Goal: Contribute content

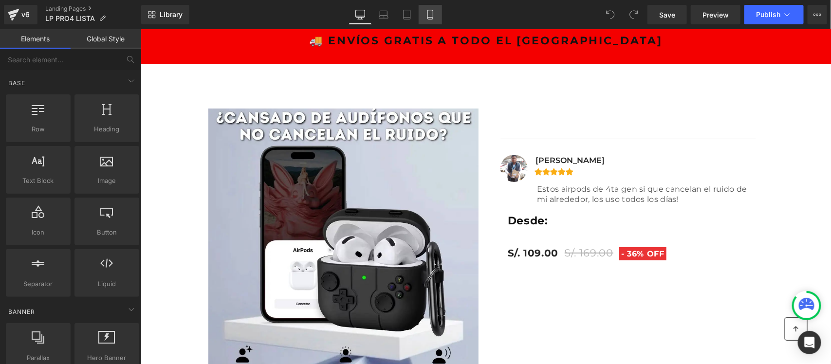
click at [432, 13] on icon at bounding box center [431, 15] width 10 height 10
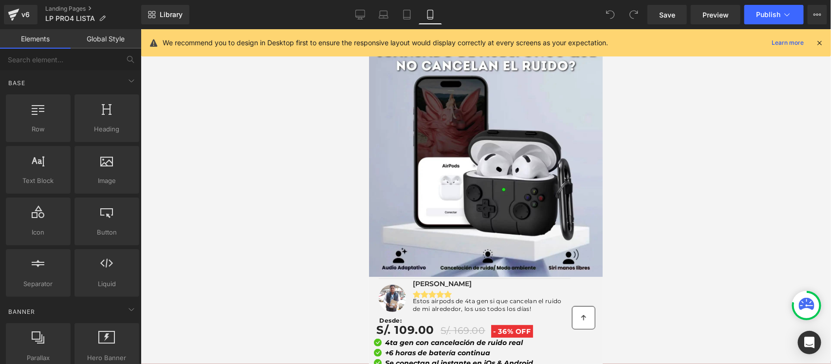
click at [817, 44] on icon at bounding box center [819, 42] width 9 height 9
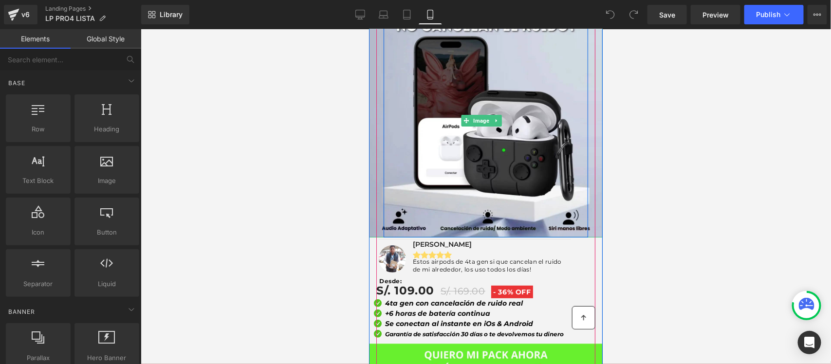
scroll to position [61, 0]
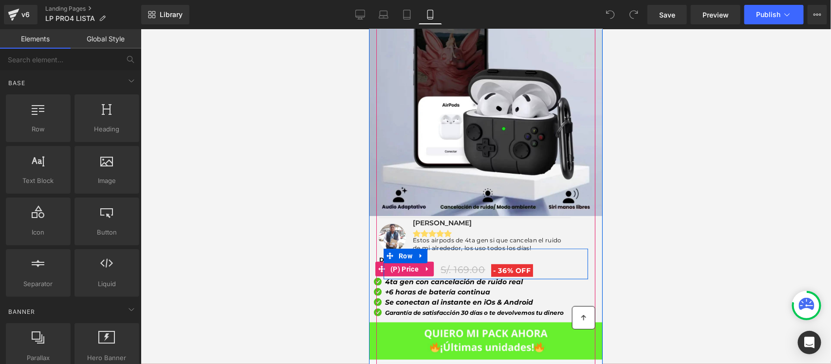
click at [379, 259] on span "S/. 109.00" at bounding box center [405, 269] width 58 height 20
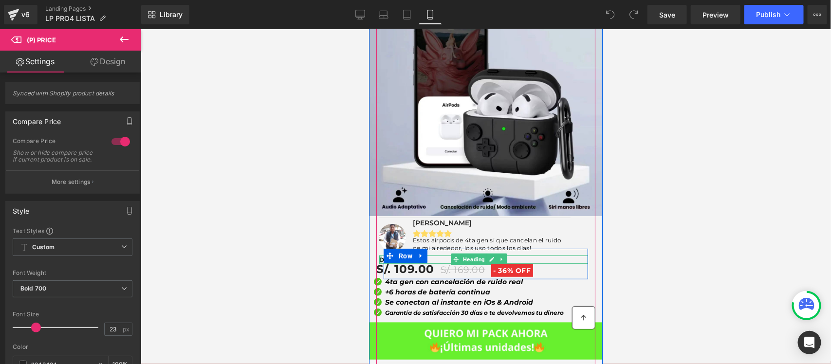
click at [379, 255] on div at bounding box center [380, 259] width 2 height 8
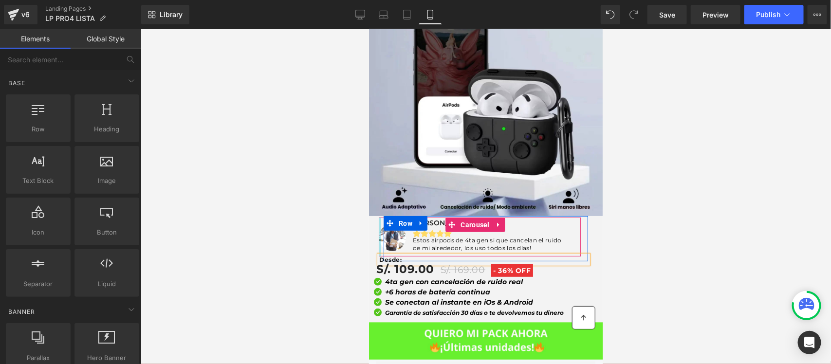
drag, startPoint x: 9, startPoint y: 205, endPoint x: 273, endPoint y: 104, distance: 282.1
click at [273, 104] on div at bounding box center [486, 196] width 691 height 335
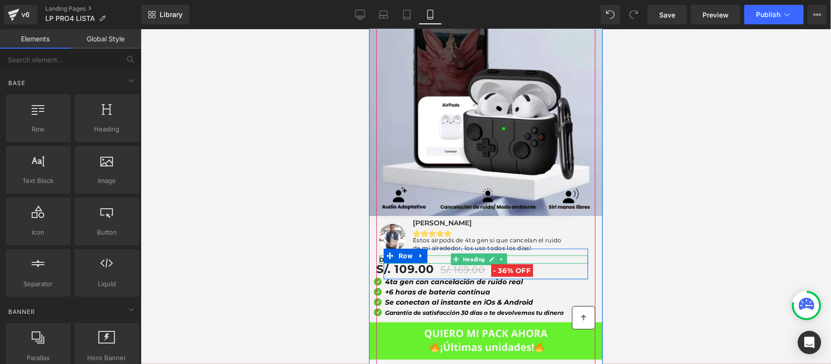
click at [381, 255] on div at bounding box center [380, 259] width 2 height 8
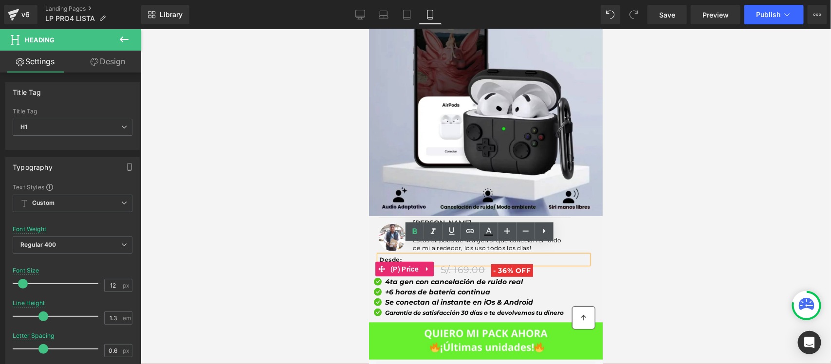
click at [397, 259] on span "S/. 109.00" at bounding box center [405, 269] width 58 height 20
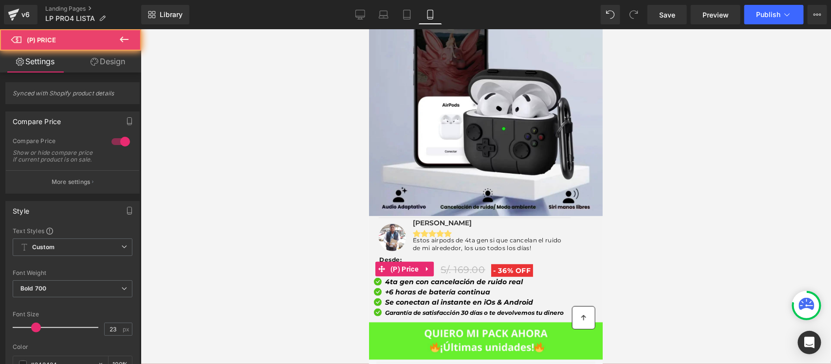
click at [394, 248] on div "Desde: Heading S/. 109.00 S/. 169.00 - 36% OFF (P) Price Buy Now (P) Cart Butto…" at bounding box center [485, 263] width 205 height 31
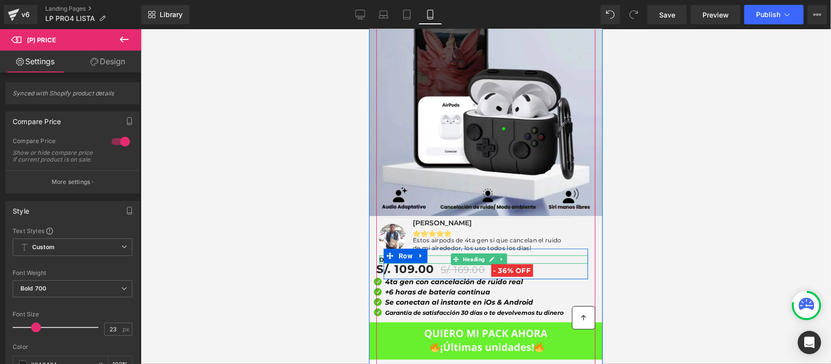
click at [379, 255] on div at bounding box center [380, 259] width 2 height 8
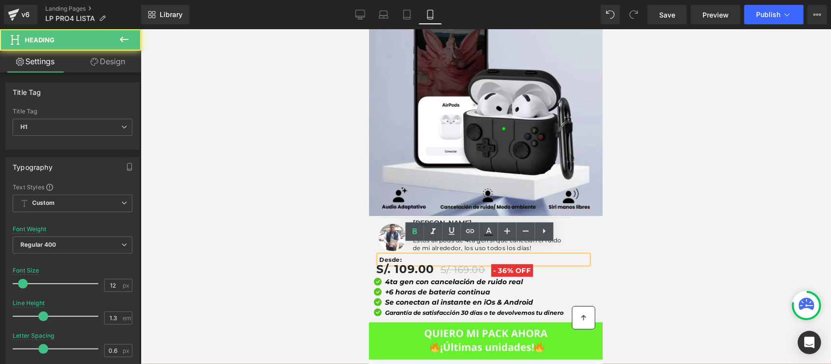
click at [379, 256] on strong "Desde:" at bounding box center [390, 259] width 23 height 7
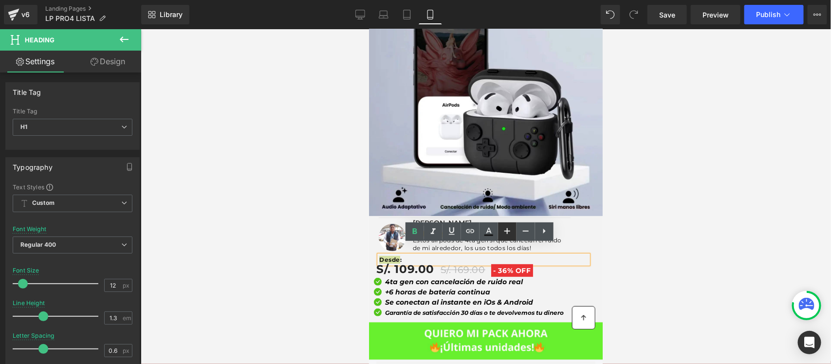
click at [503, 229] on icon at bounding box center [508, 231] width 12 height 12
type input "14"
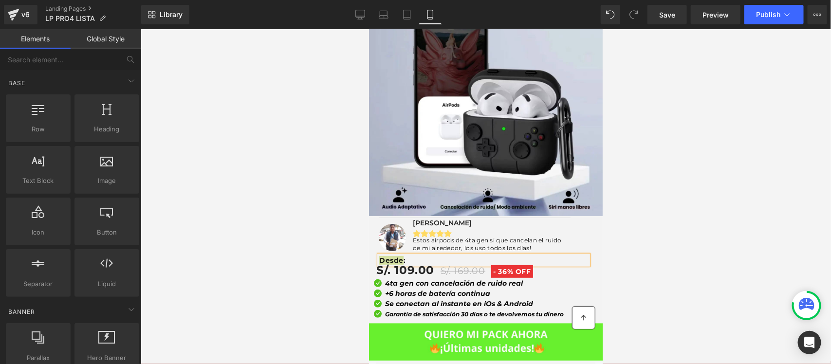
click at [349, 239] on div at bounding box center [486, 196] width 691 height 335
click at [319, 232] on div at bounding box center [486, 196] width 691 height 335
click at [626, 229] on div at bounding box center [486, 196] width 691 height 335
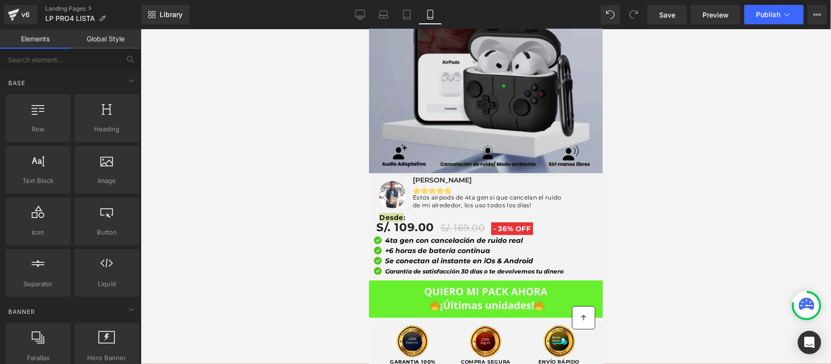
scroll to position [0, 0]
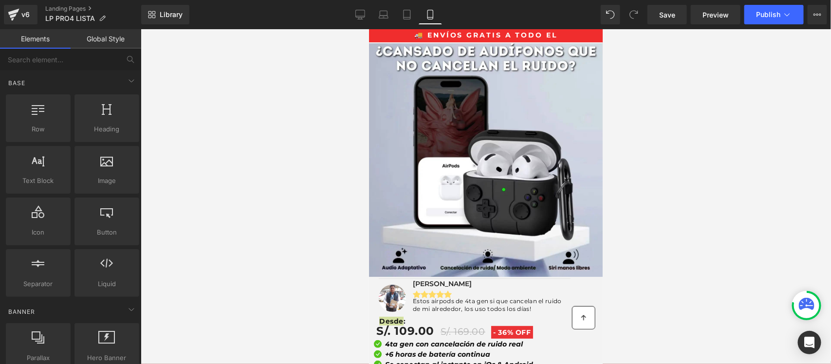
click at [643, 133] on div at bounding box center [486, 196] width 691 height 335
click at [181, 302] on div at bounding box center [486, 196] width 691 height 335
click at [306, 301] on div at bounding box center [486, 196] width 691 height 335
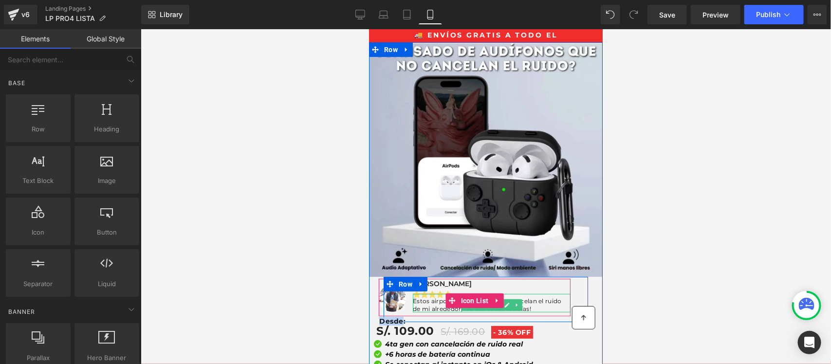
click at [525, 297] on p "Estos airpods de 4ta gen si que cancelan el ruido de mi alrededor, los uso todo…" at bounding box center [492, 304] width 158 height 15
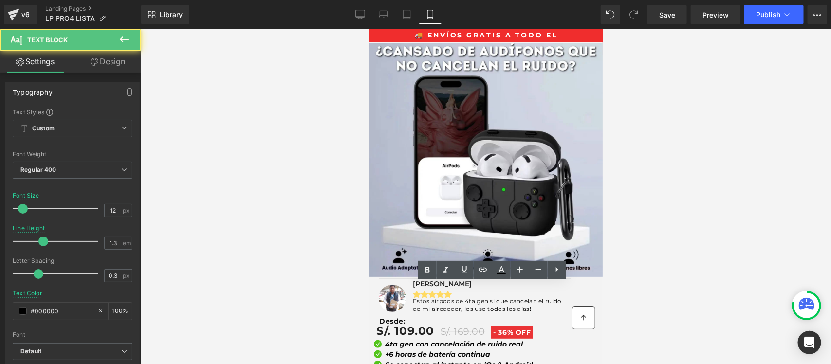
click at [622, 273] on div at bounding box center [486, 196] width 691 height 335
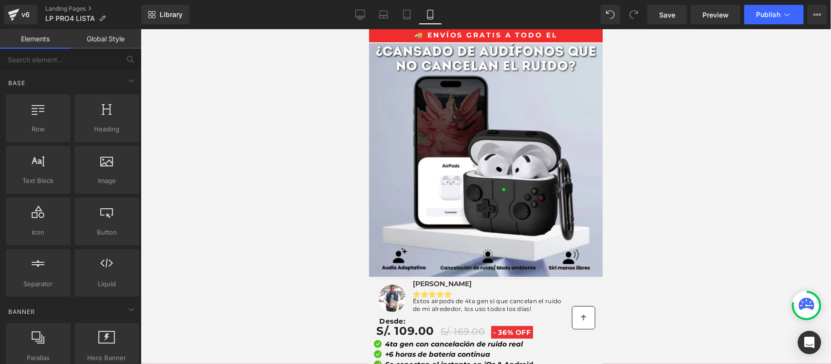
click at [653, 181] on div at bounding box center [486, 196] width 691 height 335
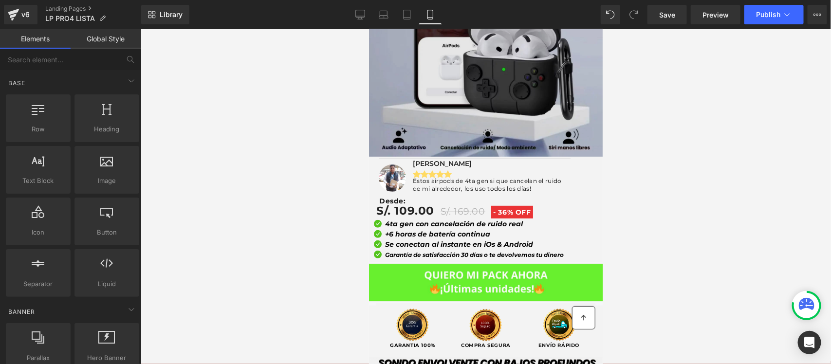
scroll to position [122, 0]
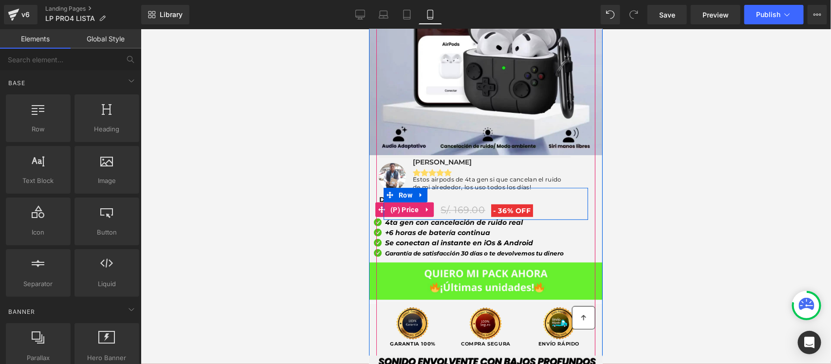
drag, startPoint x: 524, startPoint y: 200, endPoint x: 586, endPoint y: 202, distance: 61.9
click at [525, 206] on span "OFF" at bounding box center [523, 210] width 16 height 9
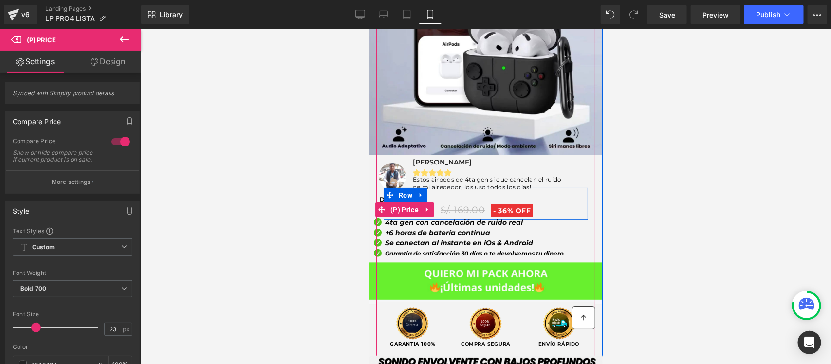
click at [509, 206] on span "36%" at bounding box center [505, 210] width 15 height 9
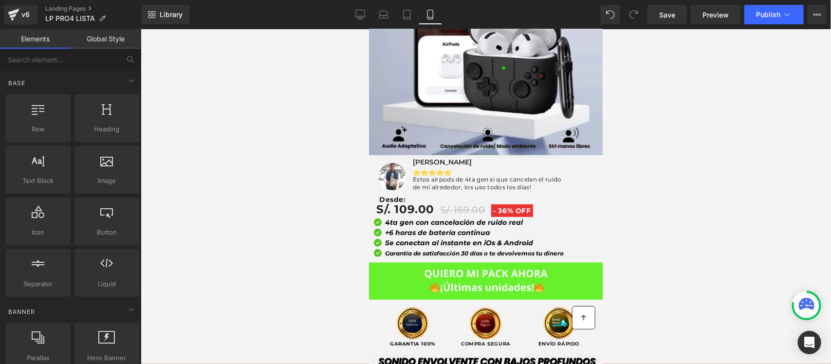
click at [364, 203] on div at bounding box center [486, 196] width 691 height 335
click at [356, 205] on div at bounding box center [486, 196] width 691 height 335
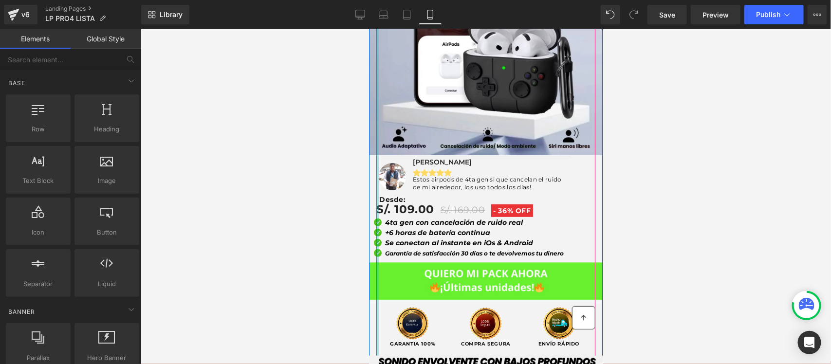
click at [377, 199] on div at bounding box center [377, 130] width 2 height 451
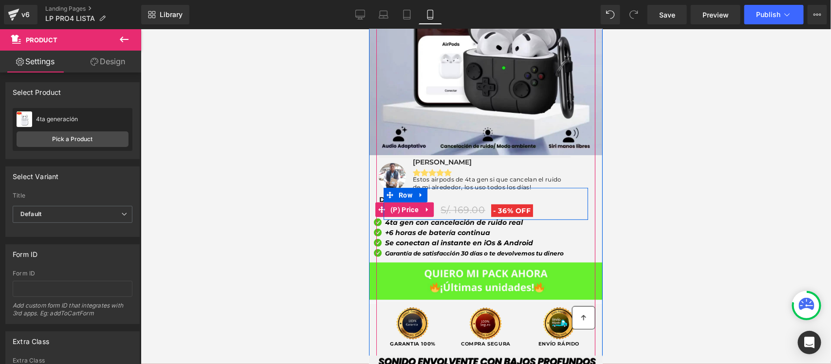
click at [553, 200] on div "S/. 109.00 S/. 169.00 - 36% OFF" at bounding box center [482, 209] width 212 height 20
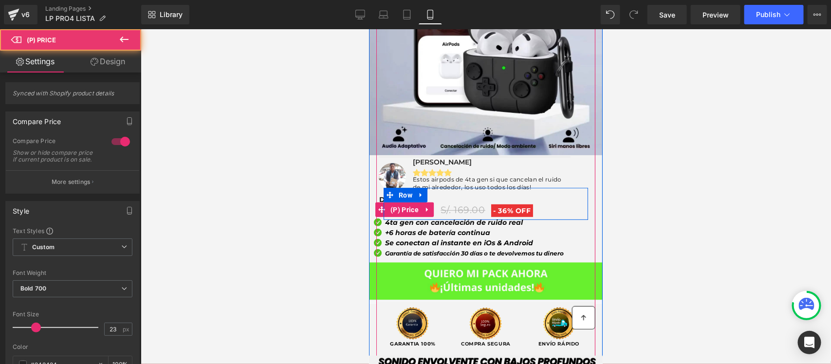
click at [462, 204] on span "S/. 169.00" at bounding box center [462, 209] width 45 height 11
click at [498, 206] on span "36%" at bounding box center [505, 210] width 15 height 9
click at [525, 206] on span "OFF" at bounding box center [523, 210] width 16 height 9
click at [542, 201] on div "S/. 109.00 S/. 169.00 - 36% OFF" at bounding box center [482, 209] width 212 height 20
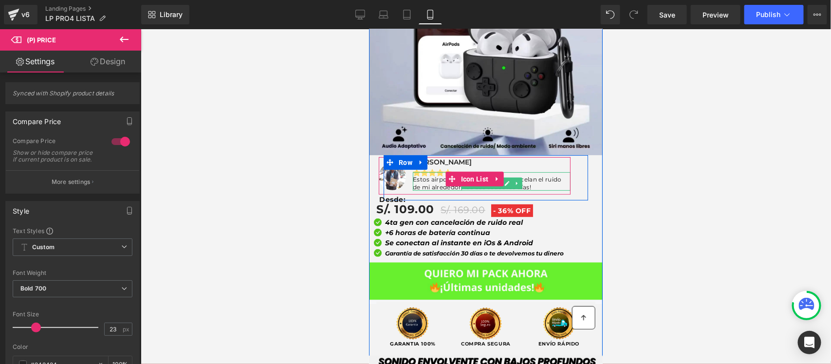
click at [425, 175] on p "Estos airpods de 4ta gen si que cancelan el ruido de mi alrededor, los uso todo…" at bounding box center [492, 182] width 158 height 15
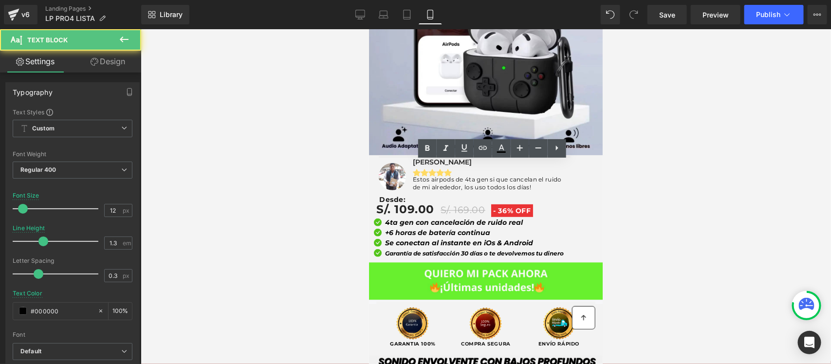
click at [338, 185] on div at bounding box center [486, 196] width 691 height 335
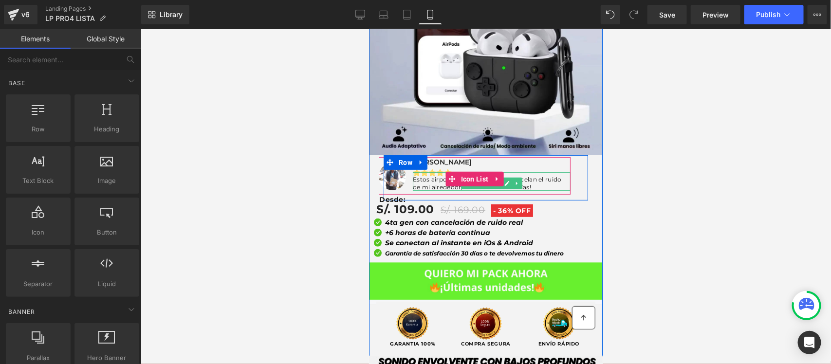
click at [562, 175] on p "Estos airpods de 4ta gen si que cancelan el ruido de mi alrededor, los uso todo…" at bounding box center [492, 182] width 158 height 15
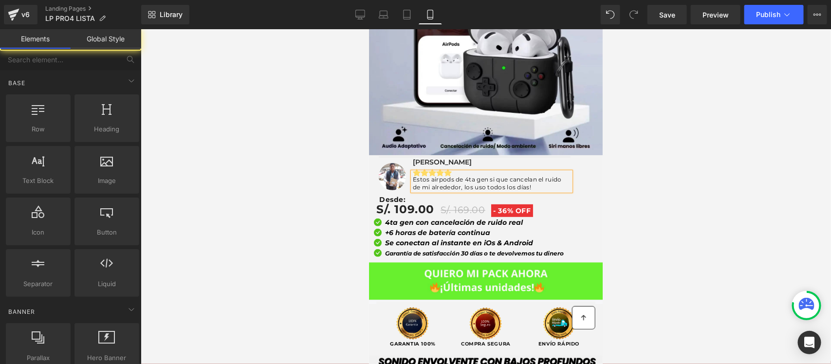
click at [649, 162] on div at bounding box center [486, 196] width 691 height 335
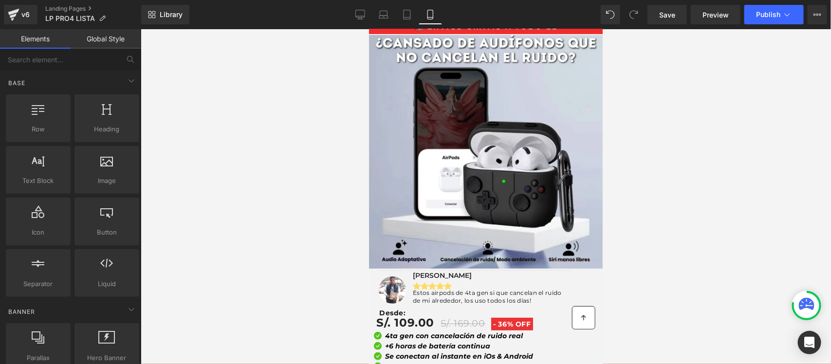
scroll to position [0, 0]
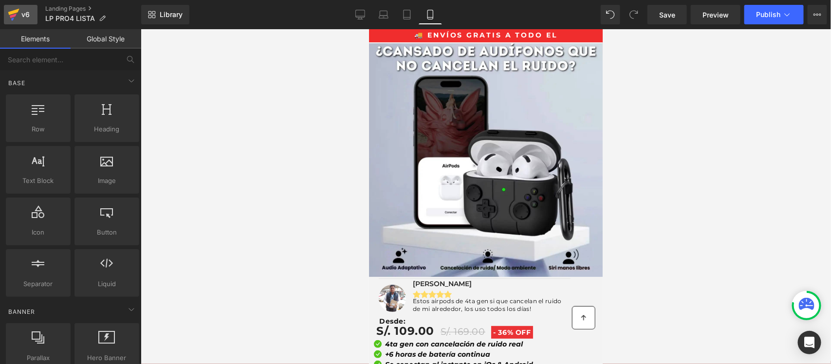
click at [18, 17] on icon at bounding box center [14, 14] width 12 height 24
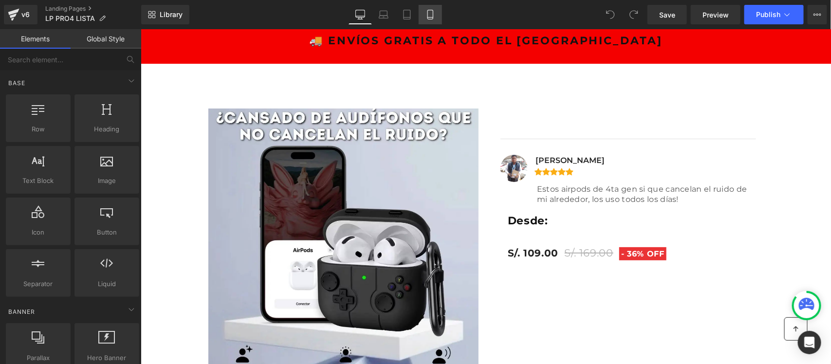
click at [430, 10] on icon at bounding box center [431, 15] width 10 height 10
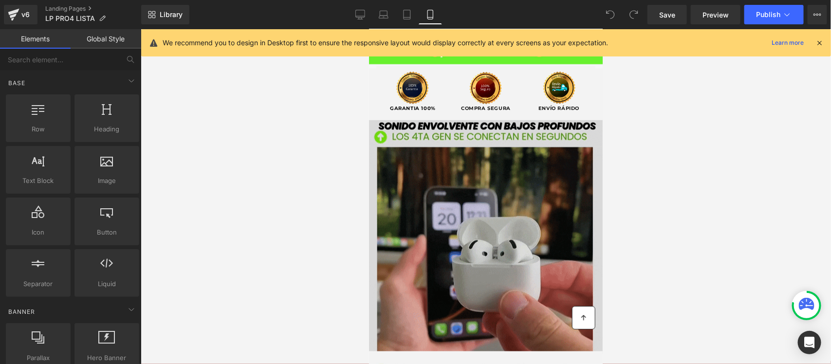
scroll to position [426, 0]
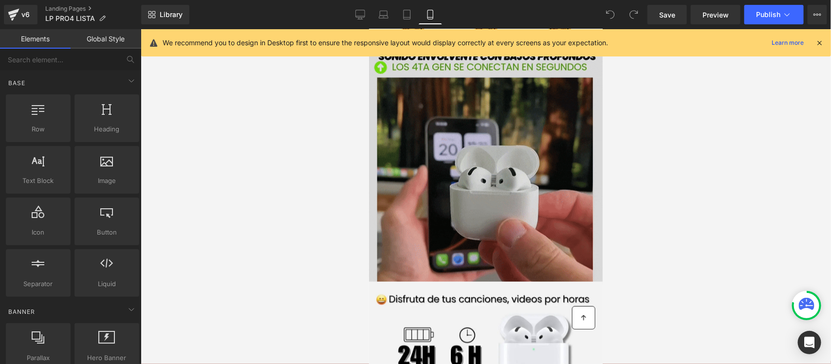
click at [486, 170] on img at bounding box center [486, 167] width 234 height 234
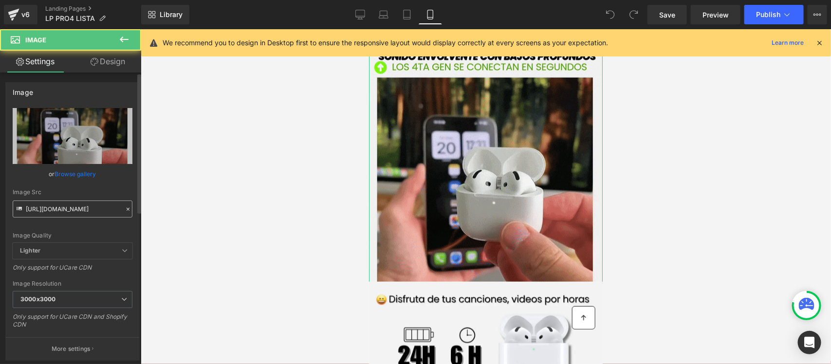
click at [84, 205] on input "https://media0.giphy.com/media/v1.Y2lkPTc5MGI3NjExeXhmZGNwbXY1NHBjNGw0aWVveDUxY…" at bounding box center [73, 209] width 120 height 17
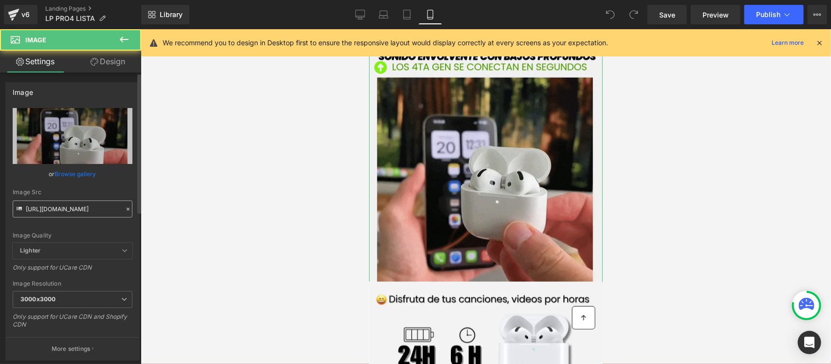
click at [84, 205] on input "https://media0.giphy.com/media/v1.Y2lkPTc5MGI3NjExeXhmZGNwbXY1NHBjNGw0aWVveDUxY…" at bounding box center [73, 209] width 120 height 17
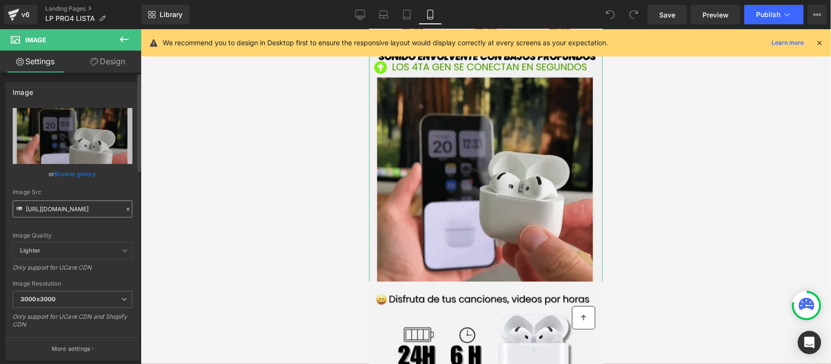
click at [84, 205] on input "https://media0.giphy.com/media/v1.Y2lkPTc5MGI3NjExeXhmZGNwbXY1NHBjNGw0aWVveDUxY…" at bounding box center [73, 209] width 120 height 17
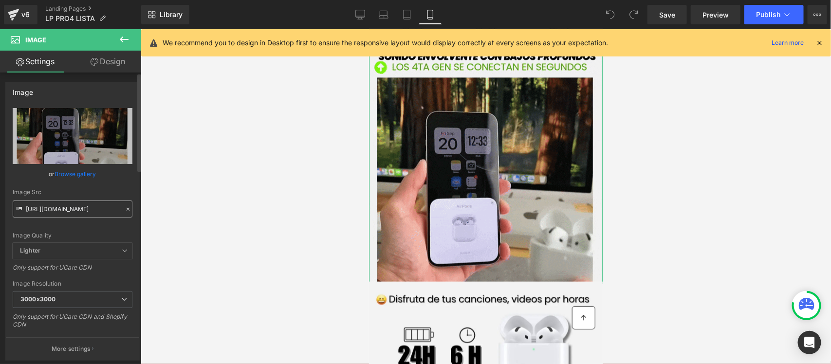
click at [84, 205] on input "https://media0.giphy.com/media/v1.Y2lkPTc5MGI3NjExeXhmZGNwbXY1NHBjNGw0aWVveDUxY…" at bounding box center [73, 209] width 120 height 17
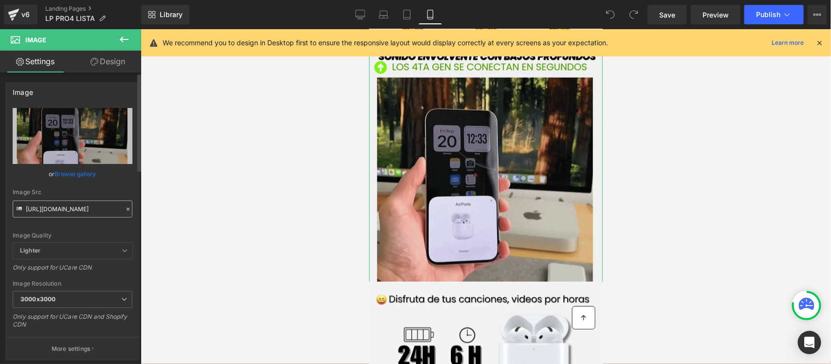
type input "https://media0.giphy.com/media/v1.Y2lkPTc5MGI3NjExeGQ1dXI5YWh5MmQwcW00Z3FmNWM2d…"
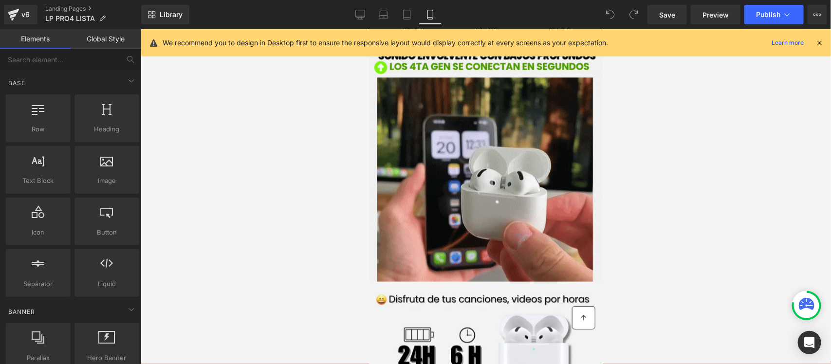
click at [203, 202] on div at bounding box center [486, 196] width 691 height 335
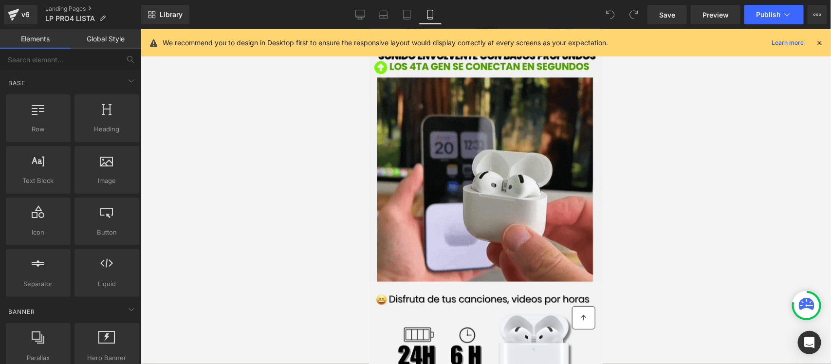
scroll to position [0, 0]
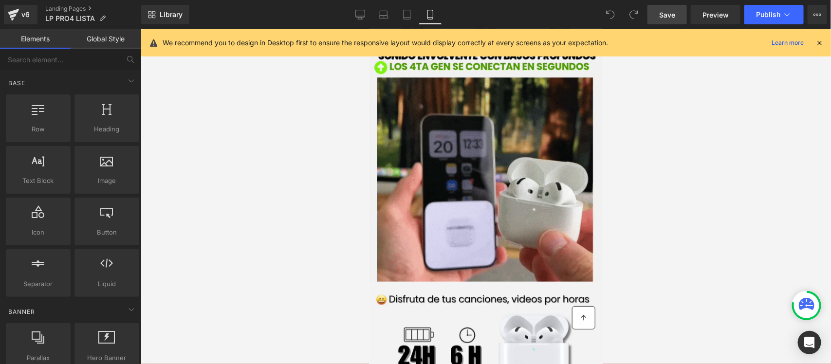
click at [669, 11] on span "Save" at bounding box center [667, 15] width 16 height 10
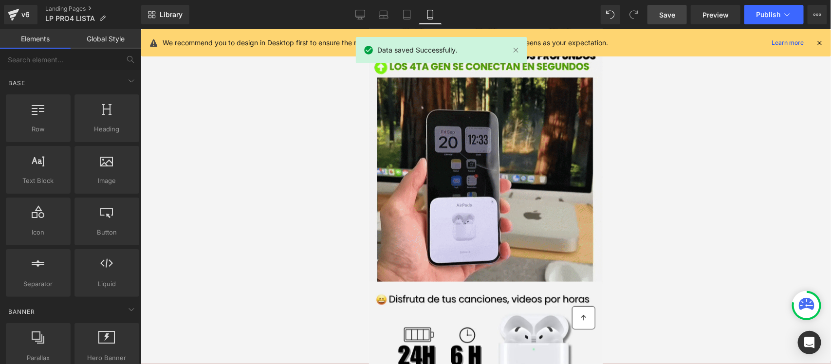
click at [819, 39] on icon at bounding box center [819, 42] width 9 height 9
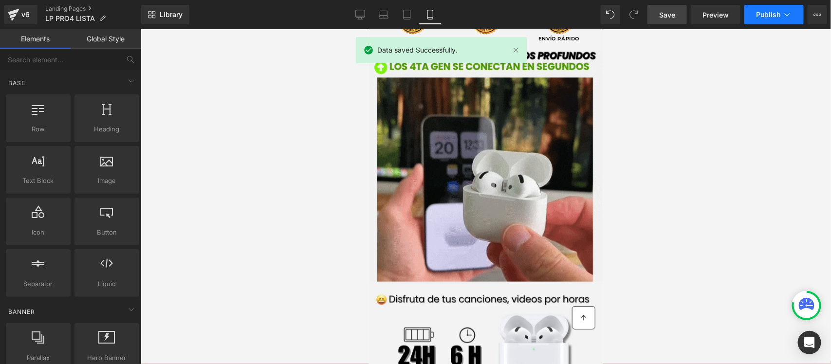
click at [767, 15] on span "Publish" at bounding box center [768, 15] width 24 height 8
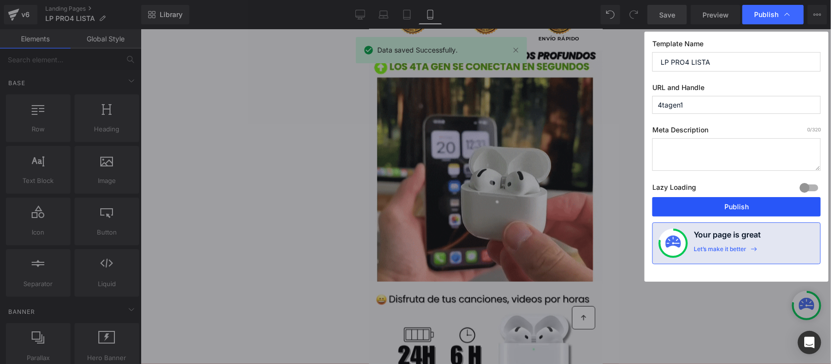
click at [724, 207] on button "Publish" at bounding box center [737, 206] width 169 height 19
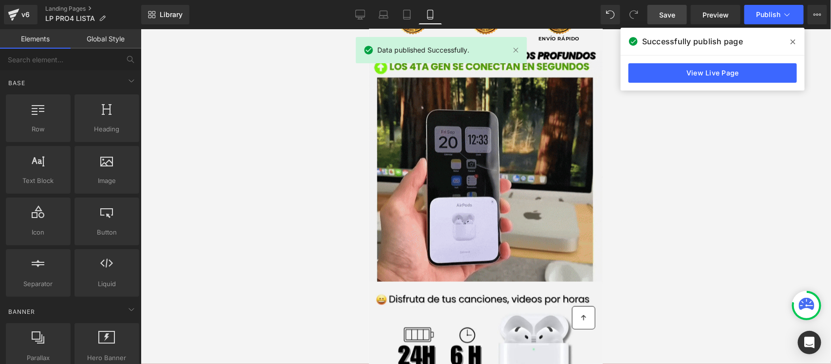
click at [799, 44] on span at bounding box center [794, 42] width 16 height 16
